Goal: Information Seeking & Learning: Learn about a topic

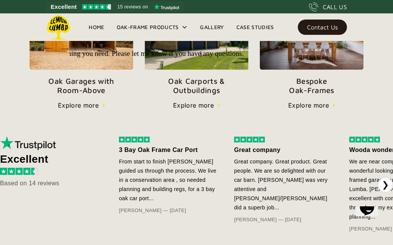
scroll to position [305, 0]
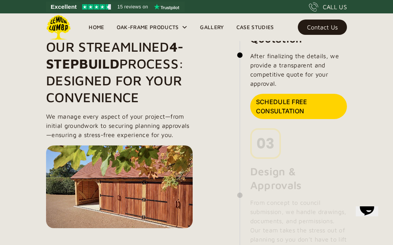
scroll to position [735, 0]
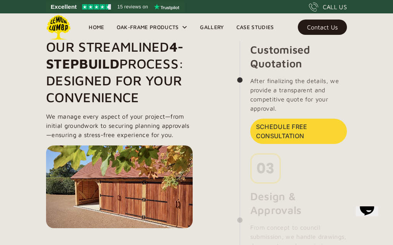
click at [180, 25] on div "Oak-Frame Products" at bounding box center [152, 27] width 84 height 28
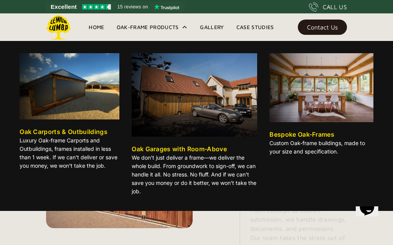
scroll to position [752, 0]
click at [212, 24] on link "Gallery" at bounding box center [212, 27] width 36 height 12
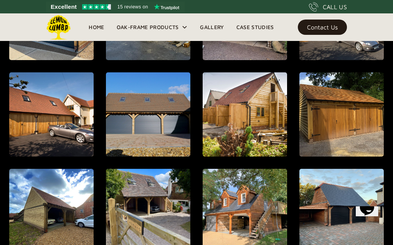
scroll to position [411, 0]
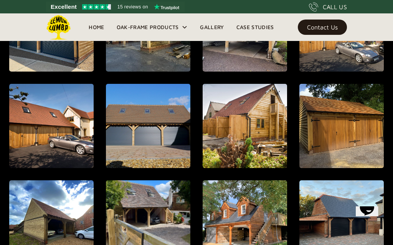
click at [141, 212] on div "open lightbox" at bounding box center [148, 223] width 166 height 196
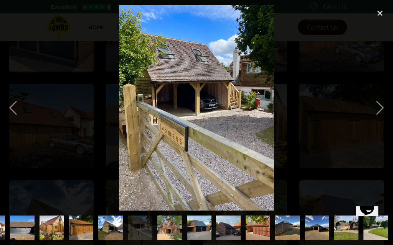
scroll to position [0, 260]
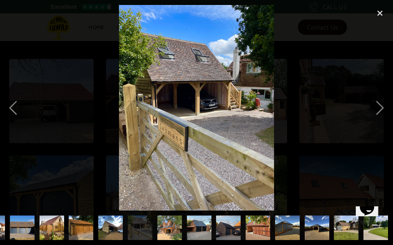
click at [382, 17] on div "close lightbox" at bounding box center [380, 13] width 26 height 17
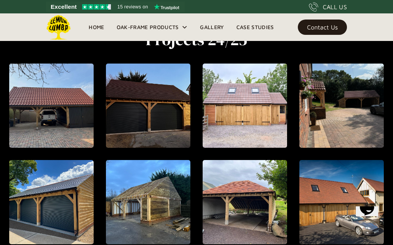
scroll to position [237, 0]
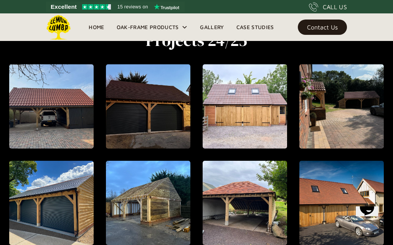
click at [155, 32] on div "Oak-Frame Products" at bounding box center [152, 27] width 84 height 28
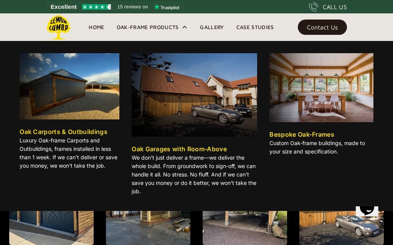
scroll to position [221, 0]
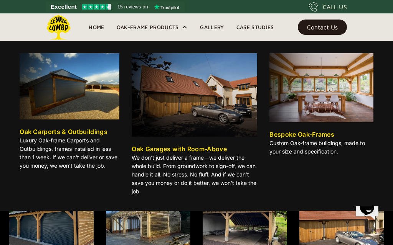
click at [172, 153] on div "Oak Garages with Room-Above" at bounding box center [179, 149] width 95 height 9
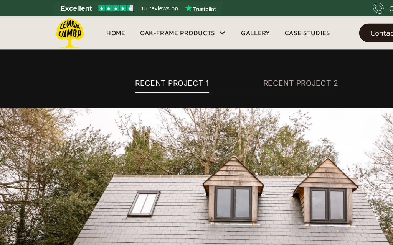
scroll to position [4307, 0]
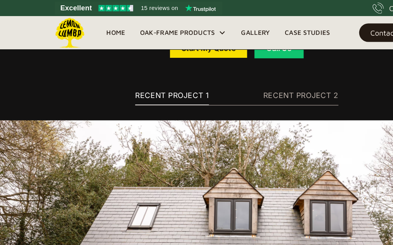
click at [166, 48] on link "Start My Quote" at bounding box center [173, 40] width 64 height 16
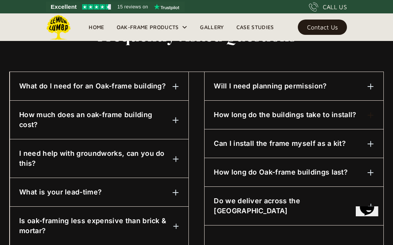
scroll to position [384, 0]
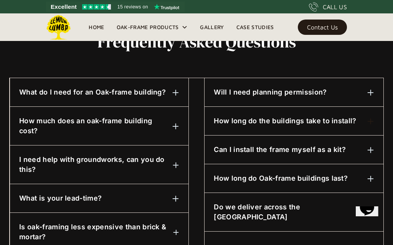
click at [178, 90] on img at bounding box center [175, 92] width 7 height 7
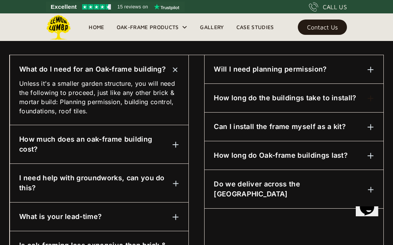
scroll to position [410, 0]
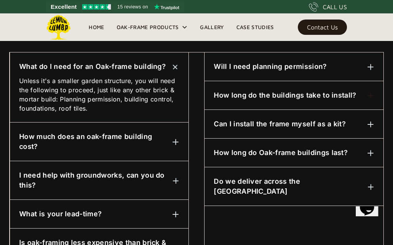
click at [174, 144] on img at bounding box center [175, 142] width 7 height 7
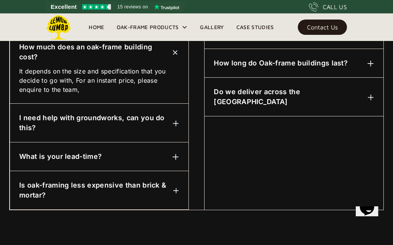
scroll to position [503, 0]
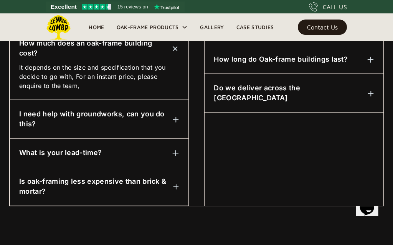
click at [177, 123] on img at bounding box center [176, 120] width 7 height 7
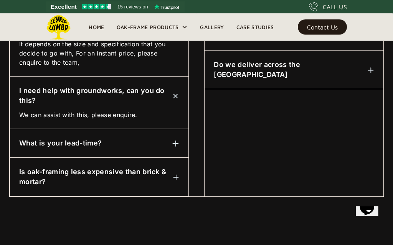
scroll to position [528, 0]
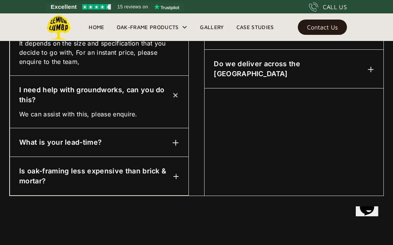
click at [173, 147] on div "What is your lead-time? 8-10 Weeks." at bounding box center [99, 142] width 178 height 29
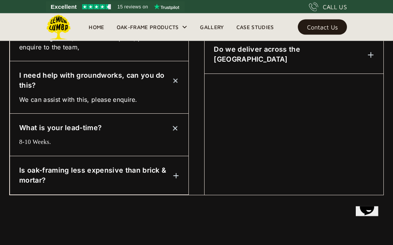
scroll to position [542, 0]
click at [169, 174] on h6 "Is oak-framing less expensive than brick & mortar?" at bounding box center [96, 176] width 154 height 20
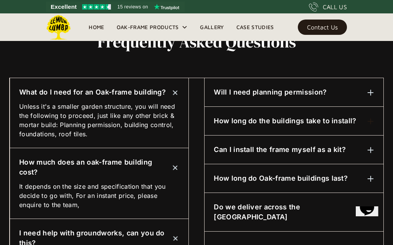
scroll to position [369, 0]
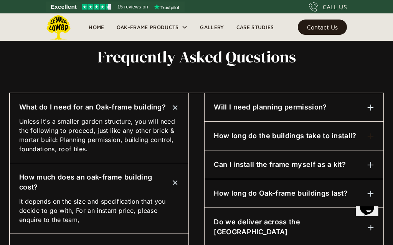
click at [371, 111] on img at bounding box center [370, 107] width 7 height 7
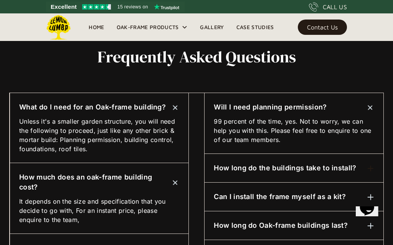
click at [281, 168] on h6 "How long do the buildings take to install?" at bounding box center [285, 168] width 142 height 10
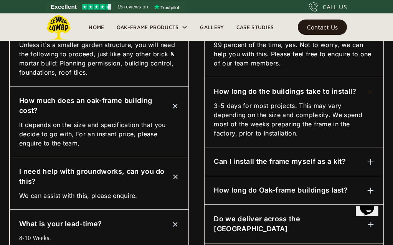
scroll to position [445, 0]
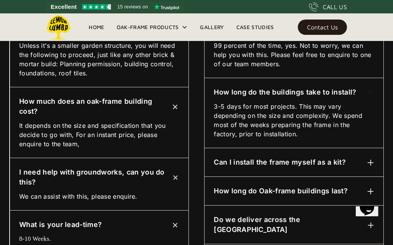
click at [269, 161] on h6 "Can I install the frame myself as a kit?" at bounding box center [280, 163] width 132 height 10
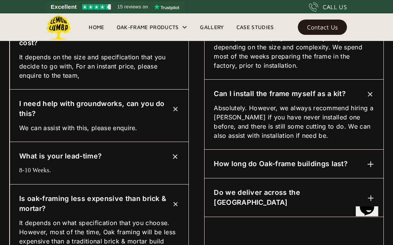
scroll to position [516, 0]
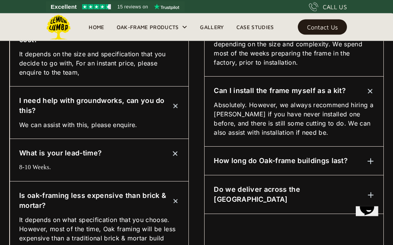
click at [254, 156] on h6 "How long do Oak-frame buildings last?" at bounding box center [281, 161] width 134 height 10
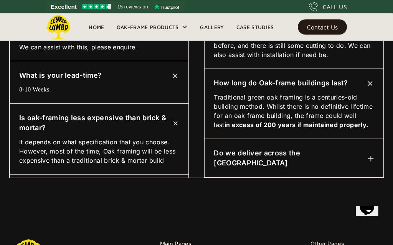
scroll to position [602, 0]
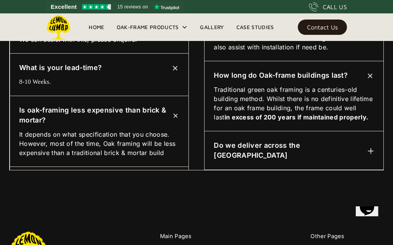
click at [362, 147] on div "Do we deliver across the UK" at bounding box center [294, 151] width 160 height 20
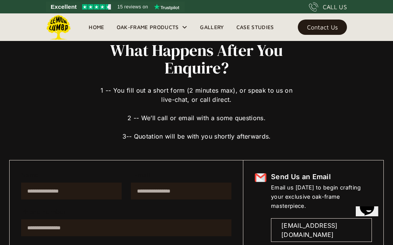
scroll to position [0, 0]
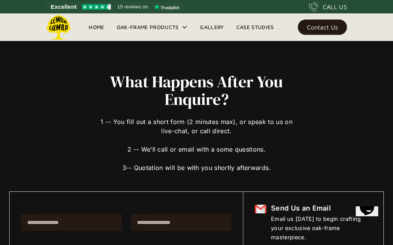
click at [258, 26] on link "Case Studies" at bounding box center [255, 27] width 50 height 12
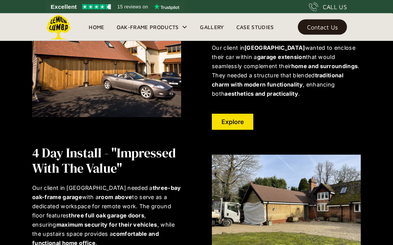
scroll to position [1950, 0]
